Goal: Book appointment/travel/reservation

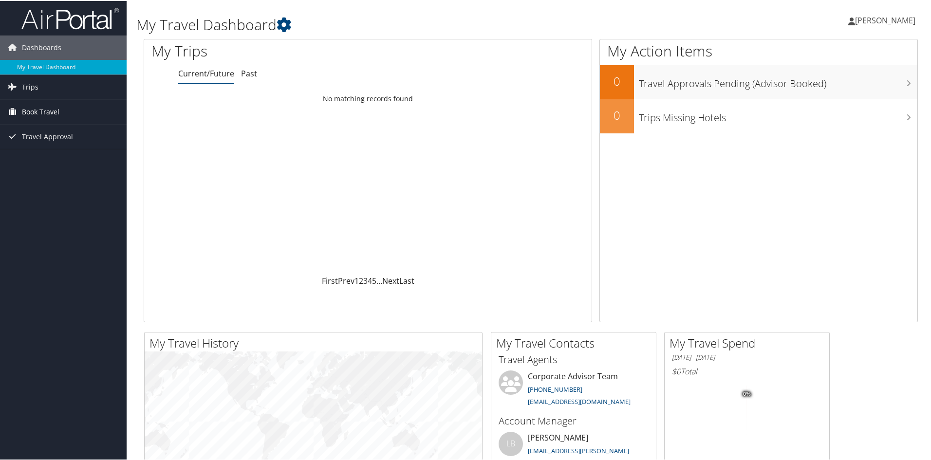
click at [23, 111] on span "Book Travel" at bounding box center [40, 111] width 37 height 24
click at [68, 158] on link "Book/Manage Online Trips" at bounding box center [63, 159] width 127 height 15
